Goal: Information Seeking & Learning: Learn about a topic

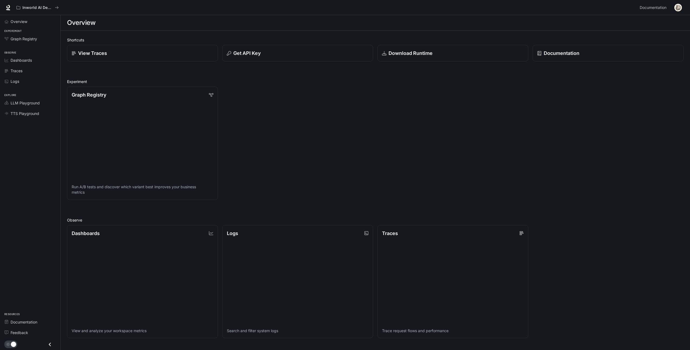
click at [27, 196] on div "Overview Experiment Graph Registry Observe Dashboards Traces Logs Explore LLM P…" at bounding box center [30, 182] width 60 height 335
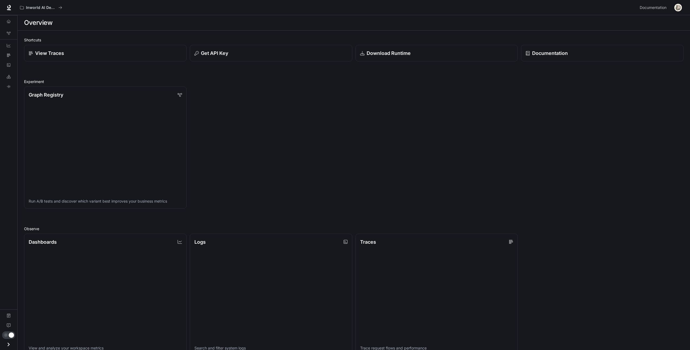
click at [10, 268] on div "Overview Graph Registry Dashboards Traces Logs LLM Playground TTS Playground Do…" at bounding box center [8, 182] width 17 height 335
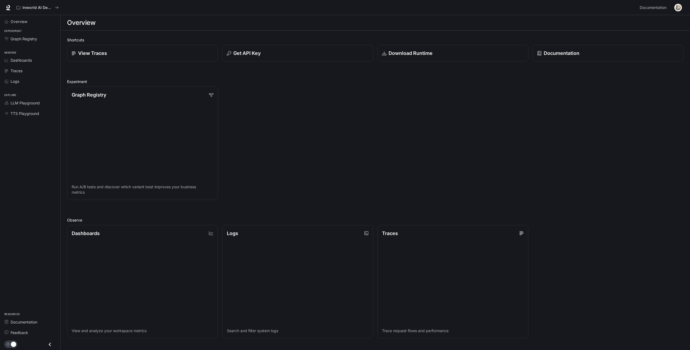
click at [582, 163] on div "Graph Registry Run A/B tests and discover which variant best improves your busi…" at bounding box center [373, 141] width 621 height 118
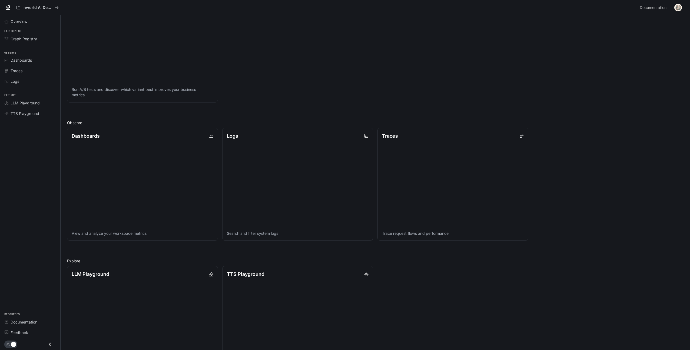
scroll to position [133, 0]
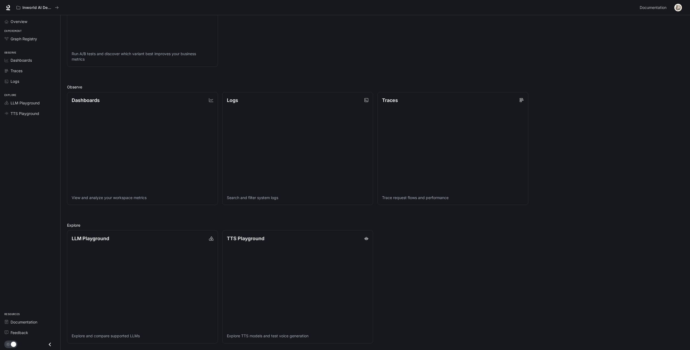
click at [475, 249] on div "LLM Playground Explore and compare supported LLMs TTS Playground Explore TTS mo…" at bounding box center [373, 285] width 621 height 118
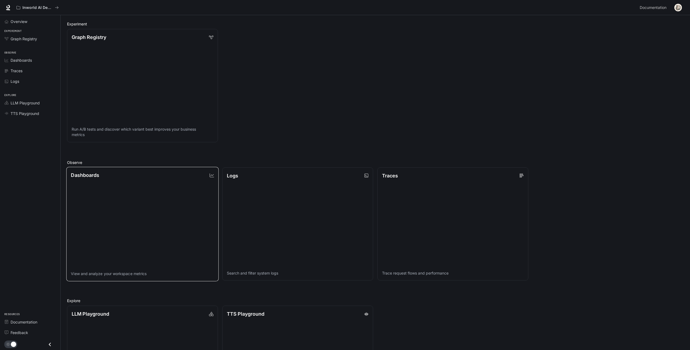
scroll to position [0, 0]
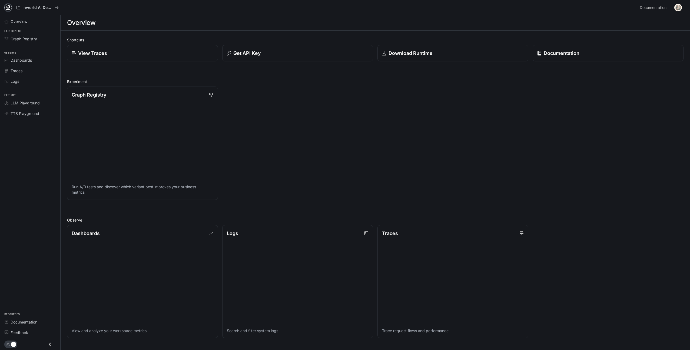
click at [9, 6] on icon at bounding box center [7, 7] width 5 height 5
click at [38, 9] on p "Inworld AI Demos" at bounding box center [37, 7] width 30 height 5
click at [23, 133] on div "Overview Experiment Graph Registry Observe Dashboards Traces Logs Explore LLM P…" at bounding box center [30, 182] width 60 height 335
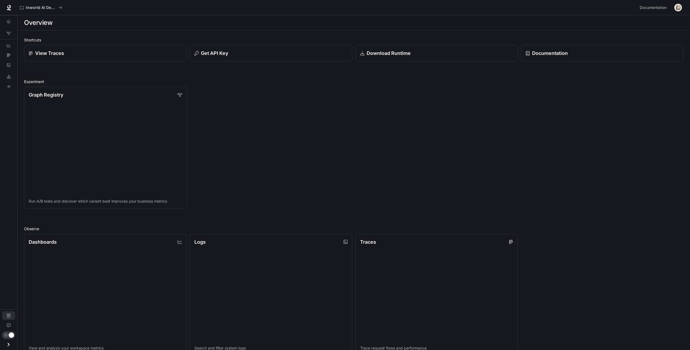
click at [9, 314] on icon "Documentation" at bounding box center [9, 315] width 4 height 4
